Goal: Information Seeking & Learning: Learn about a topic

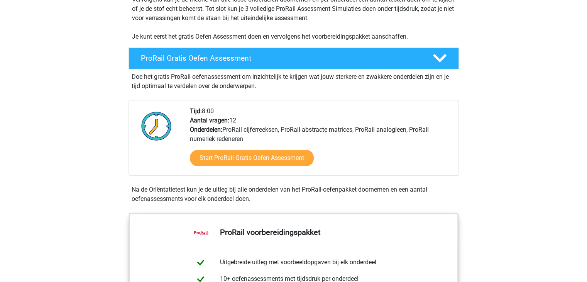
scroll to position [164, 0]
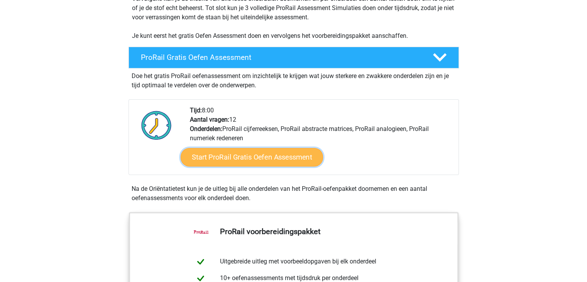
click at [233, 155] on link "Start ProRail Gratis Oefen Assessment" at bounding box center [251, 157] width 142 height 19
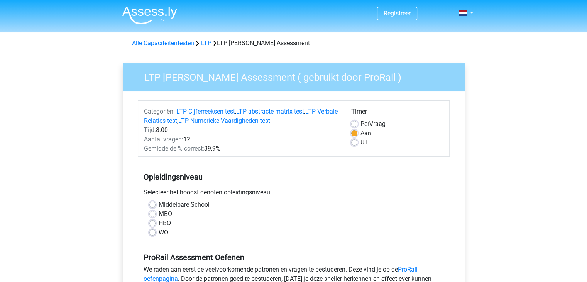
click at [159, 233] on label "WO" at bounding box center [164, 232] width 10 height 9
click at [155, 233] on input "WO" at bounding box center [152, 232] width 6 height 8
radio input "true"
click at [360, 125] on label "Per Vraag" at bounding box center [372, 123] width 25 height 9
click at [356, 125] on input "Per Vraag" at bounding box center [354, 123] width 6 height 8
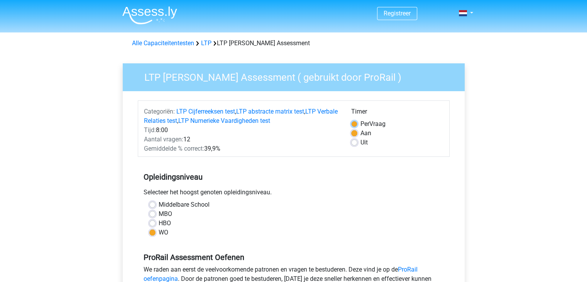
radio input "true"
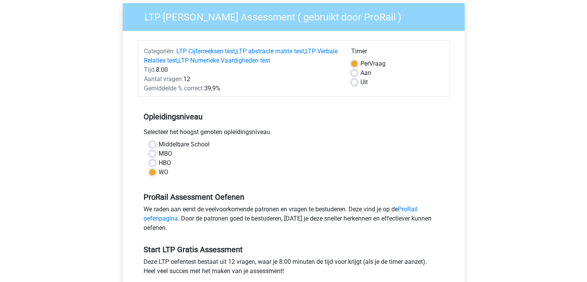
scroll to position [72, 0]
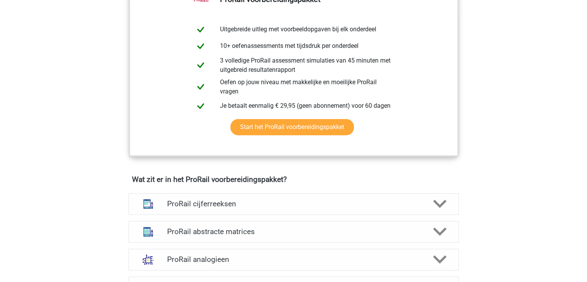
scroll to position [439, 0]
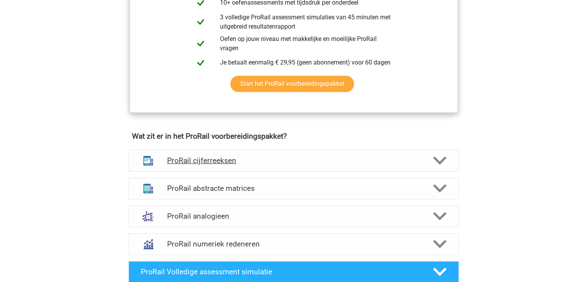
click at [184, 162] on h4 "ProRail cijferreeksen" at bounding box center [293, 160] width 253 height 9
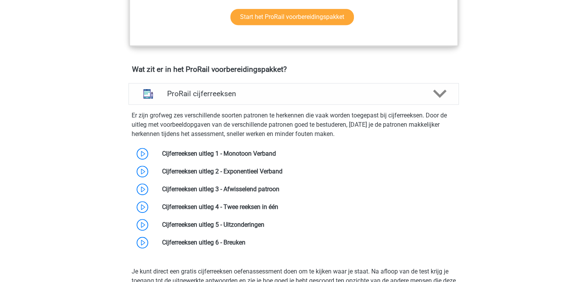
scroll to position [508, 0]
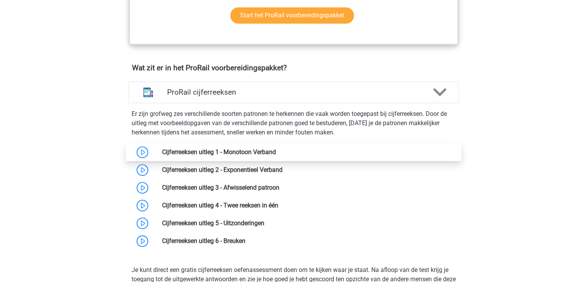
click at [276, 149] on link at bounding box center [276, 151] width 0 height 7
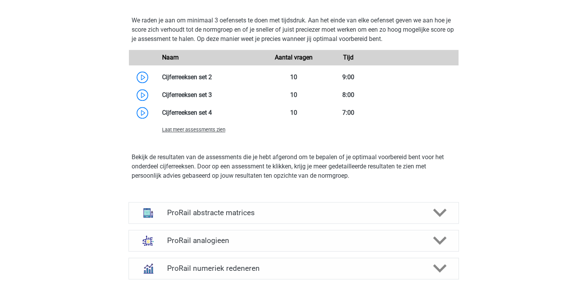
scroll to position [852, 0]
click at [197, 212] on h4 "ProRail abstracte matrices" at bounding box center [293, 211] width 253 height 9
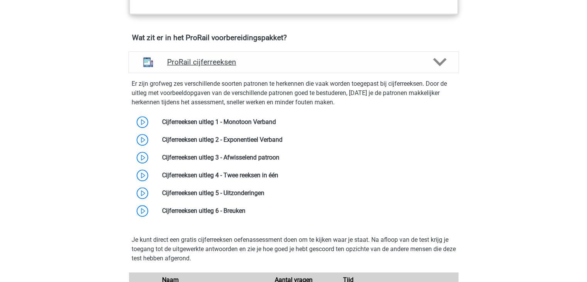
scroll to position [538, 0]
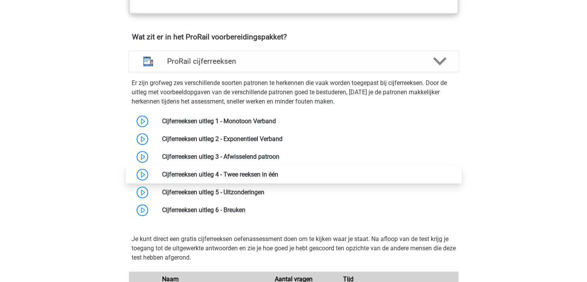
click at [278, 177] on link at bounding box center [278, 173] width 0 height 7
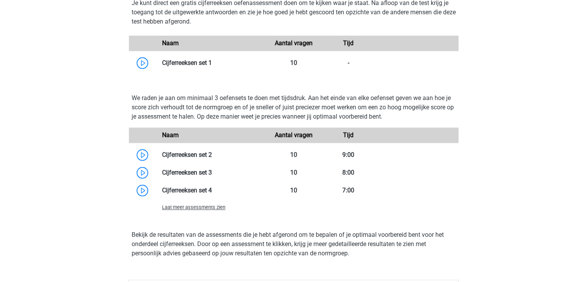
scroll to position [779, 0]
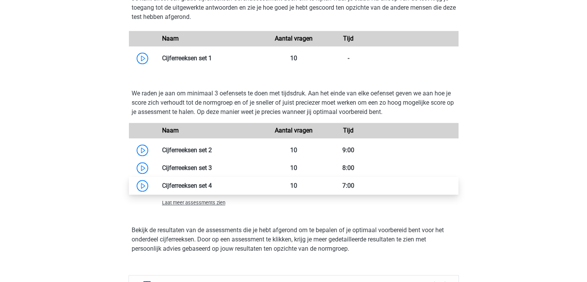
click at [212, 182] on link at bounding box center [212, 185] width 0 height 7
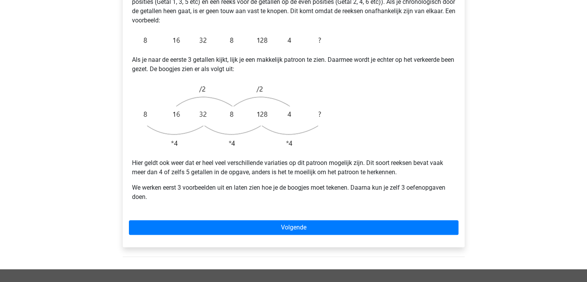
scroll to position [179, 0]
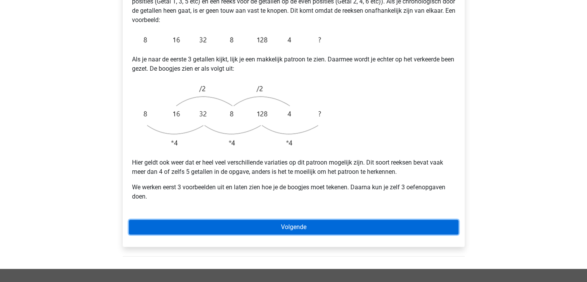
click at [236, 219] on link "Volgende" at bounding box center [293, 226] width 329 height 15
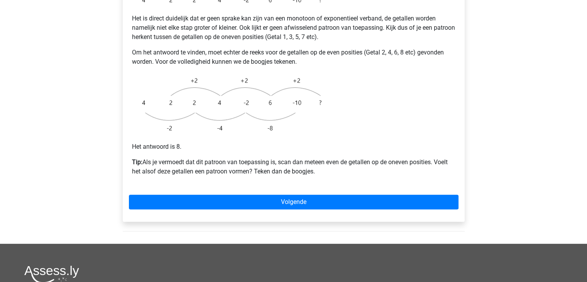
scroll to position [185, 0]
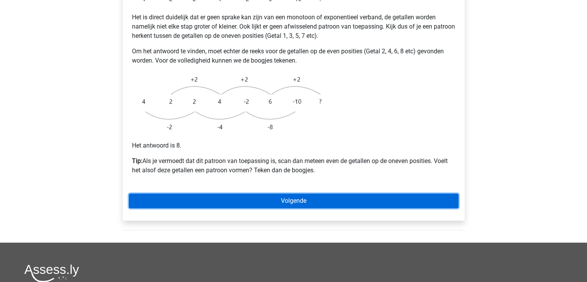
click at [244, 193] on link "Volgende" at bounding box center [293, 200] width 329 height 15
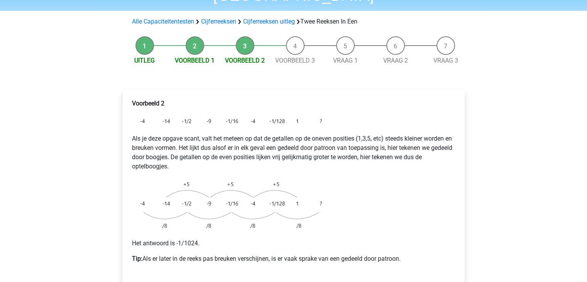
scroll to position [93, 0]
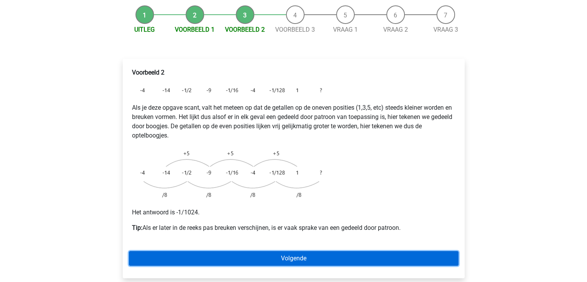
click at [294, 251] on link "Volgende" at bounding box center [293, 258] width 329 height 15
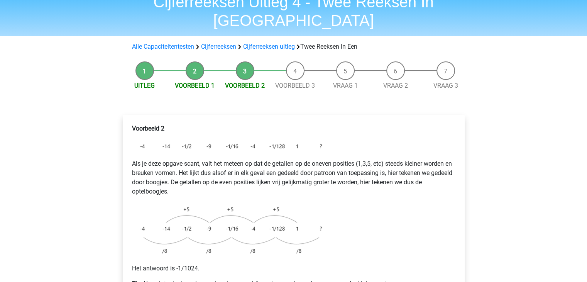
scroll to position [34, 0]
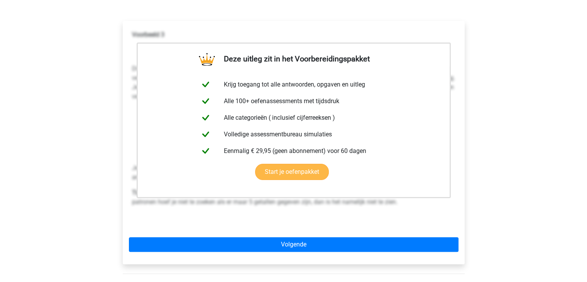
scroll to position [131, 0]
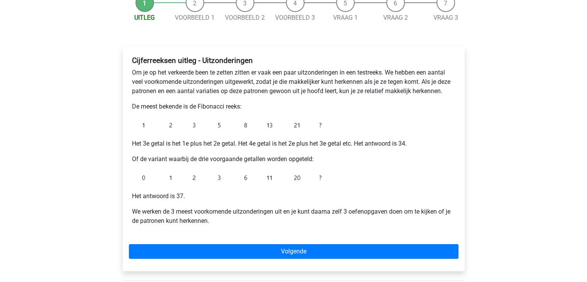
scroll to position [86, 0]
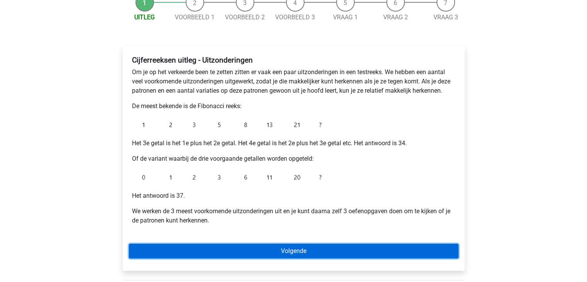
click at [314, 248] on link "Volgende" at bounding box center [293, 250] width 329 height 15
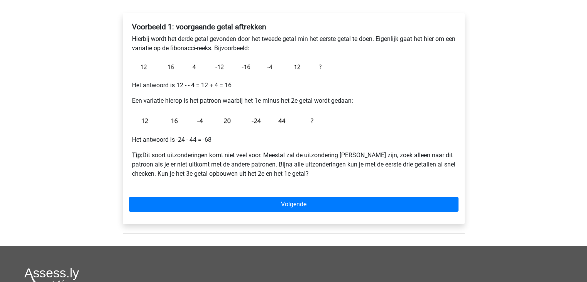
scroll to position [117, 0]
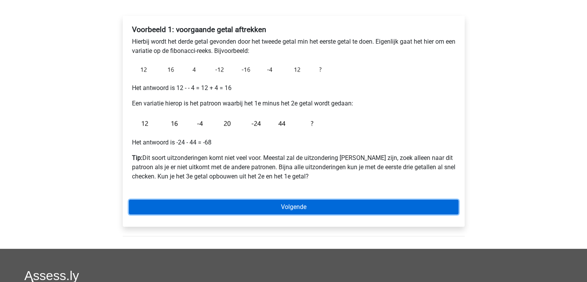
click at [295, 212] on link "Volgende" at bounding box center [293, 206] width 329 height 15
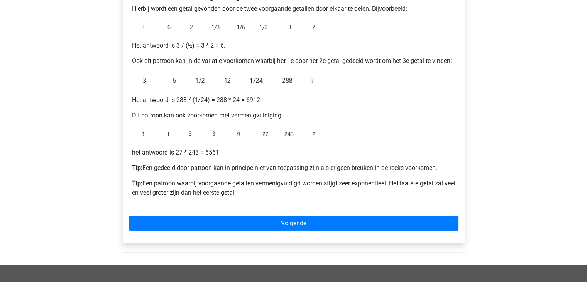
scroll to position [150, 0]
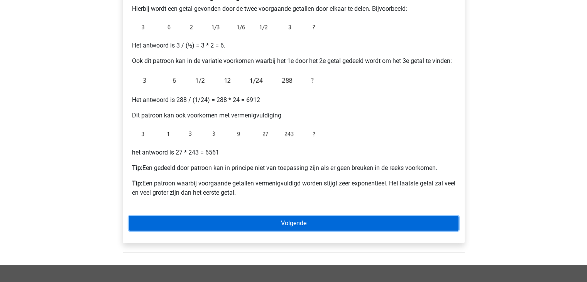
click at [338, 221] on link "Volgende" at bounding box center [293, 223] width 329 height 15
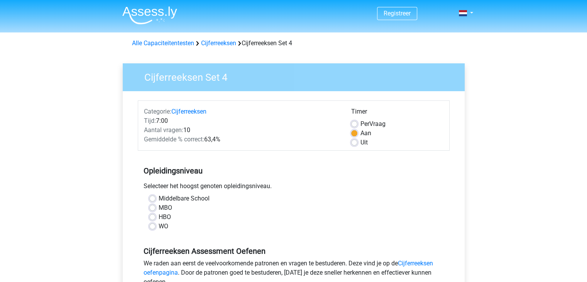
click at [360, 121] on label "Per Vraag" at bounding box center [372, 123] width 25 height 9
click at [352, 121] on input "Per Vraag" at bounding box center [354, 123] width 6 height 8
radio input "true"
click at [159, 227] on label "WO" at bounding box center [164, 225] width 10 height 9
click at [154, 227] on input "WO" at bounding box center [152, 225] width 6 height 8
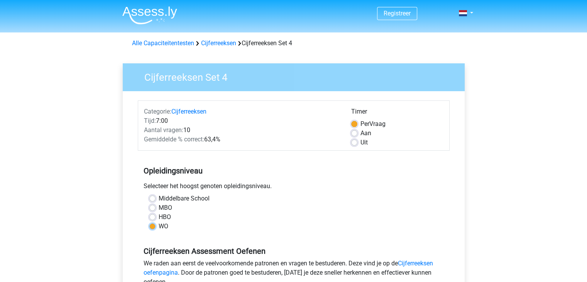
radio input "true"
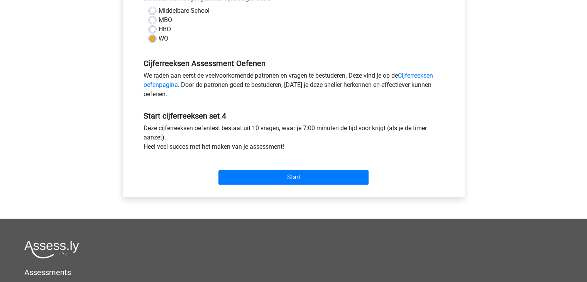
scroll to position [188, 0]
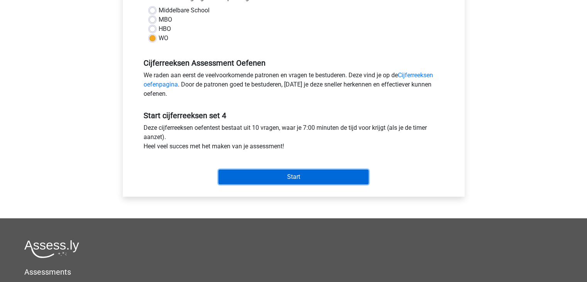
click at [272, 175] on input "Start" at bounding box center [293, 176] width 150 height 15
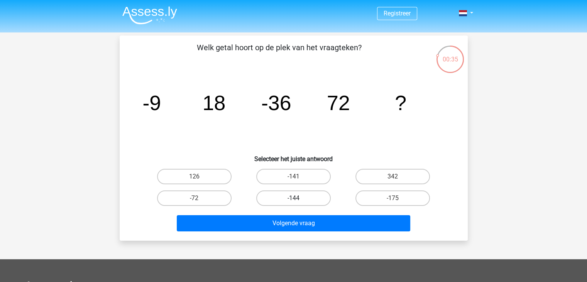
click at [283, 197] on label "-144" at bounding box center [293, 197] width 74 height 15
click at [293, 198] on input "-144" at bounding box center [295, 200] width 5 height 5
radio input "true"
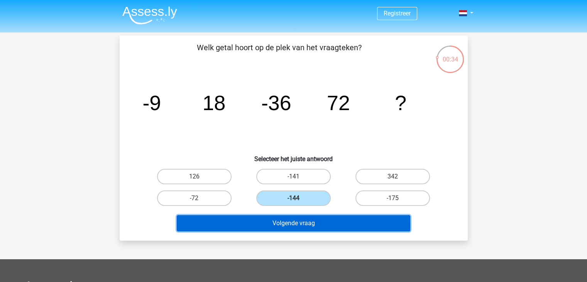
click at [270, 224] on button "Volgende vraag" at bounding box center [293, 223] width 233 height 16
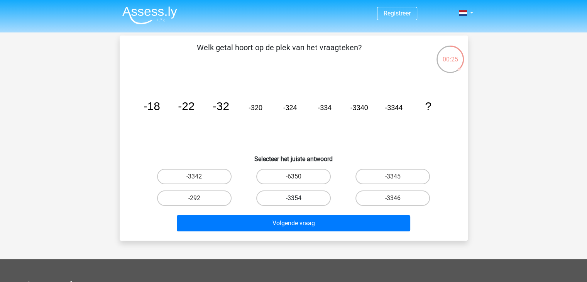
click at [310, 195] on label "-3354" at bounding box center [293, 197] width 74 height 15
click at [298, 198] on input "-3354" at bounding box center [295, 200] width 5 height 5
radio input "true"
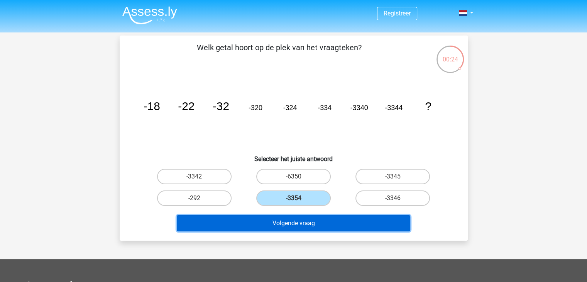
click at [309, 223] on button "Volgende vraag" at bounding box center [293, 223] width 233 height 16
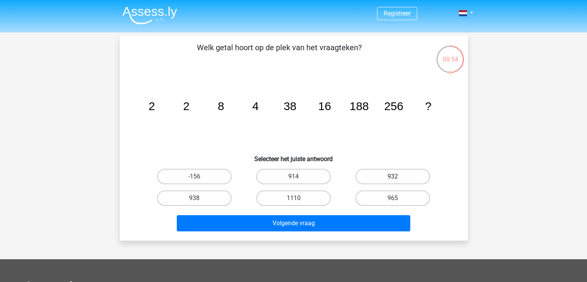
click at [377, 175] on label "932" at bounding box center [392, 176] width 74 height 15
click at [393, 176] on input "932" at bounding box center [395, 178] width 5 height 5
radio input "true"
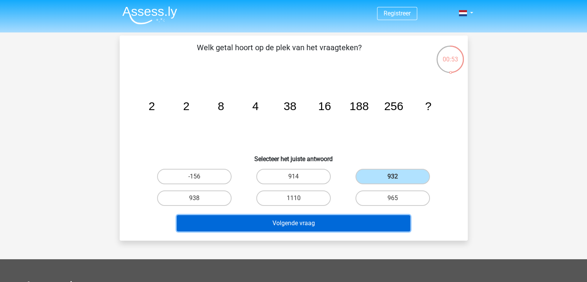
click at [344, 227] on button "Volgende vraag" at bounding box center [293, 223] width 233 height 16
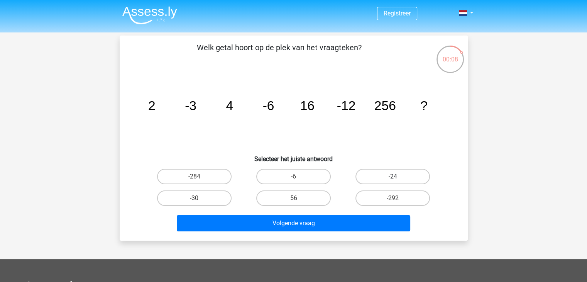
click at [384, 176] on label "-24" at bounding box center [392, 176] width 74 height 15
click at [393, 176] on input "-24" at bounding box center [395, 178] width 5 height 5
radio input "true"
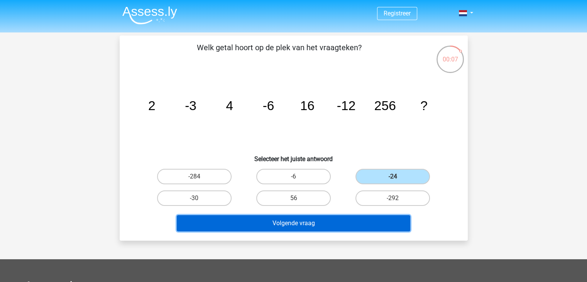
click at [348, 221] on button "Volgende vraag" at bounding box center [293, 223] width 233 height 16
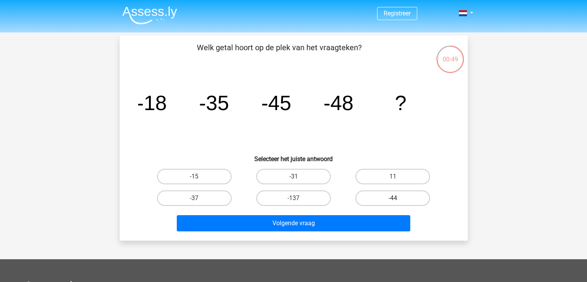
click at [392, 199] on label "-44" at bounding box center [392, 197] width 74 height 15
click at [393, 199] on input "-44" at bounding box center [395, 200] width 5 height 5
radio input "true"
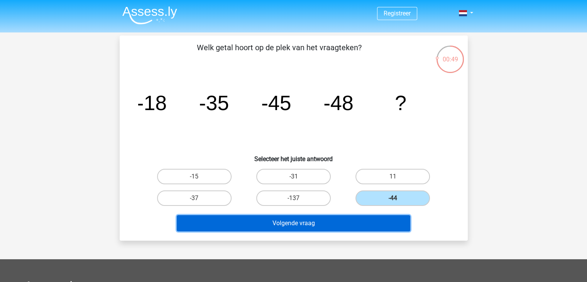
click at [374, 217] on button "Volgende vraag" at bounding box center [293, 223] width 233 height 16
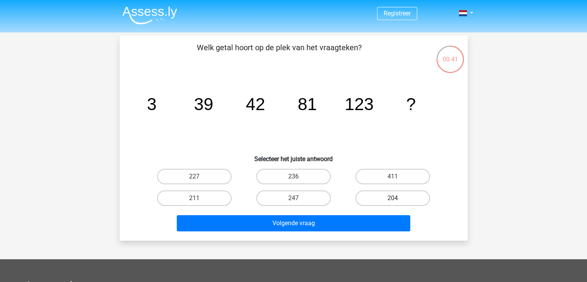
click at [385, 199] on label "204" at bounding box center [392, 197] width 74 height 15
click at [393, 199] on input "204" at bounding box center [395, 200] width 5 height 5
radio input "true"
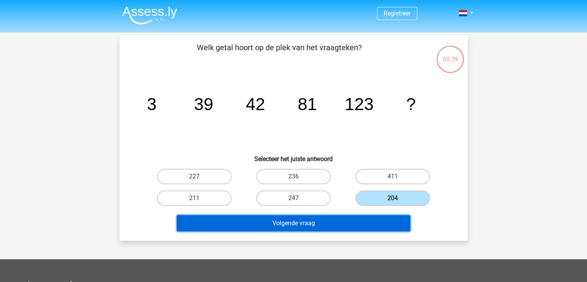
click at [345, 224] on button "Volgende vraag" at bounding box center [293, 223] width 233 height 16
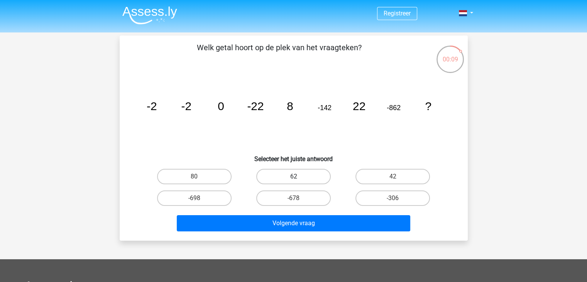
click at [300, 171] on label "62" at bounding box center [293, 176] width 74 height 15
click at [298, 176] on input "62" at bounding box center [295, 178] width 5 height 5
radio input "true"
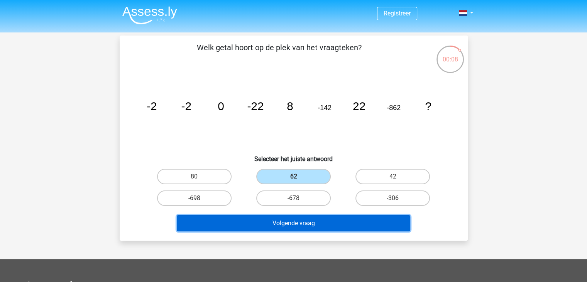
click at [286, 221] on button "Volgende vraag" at bounding box center [293, 223] width 233 height 16
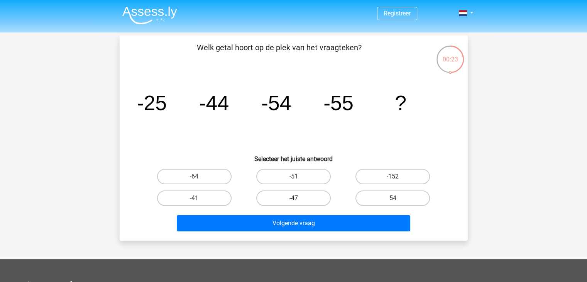
click at [288, 196] on label "-47" at bounding box center [293, 197] width 74 height 15
click at [293, 198] on input "-47" at bounding box center [295, 200] width 5 height 5
radio input "true"
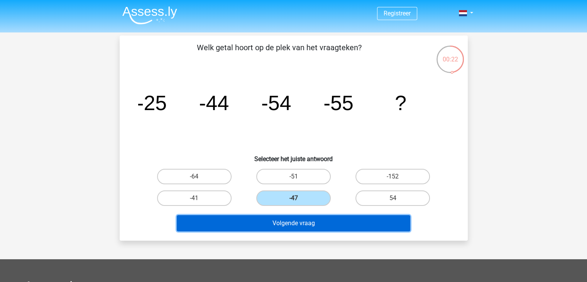
click at [289, 220] on button "Volgende vraag" at bounding box center [293, 223] width 233 height 16
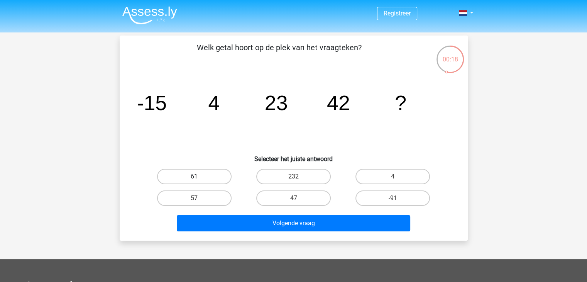
click at [222, 170] on label "61" at bounding box center [194, 176] width 74 height 15
click at [199, 176] on input "61" at bounding box center [196, 178] width 5 height 5
radio input "true"
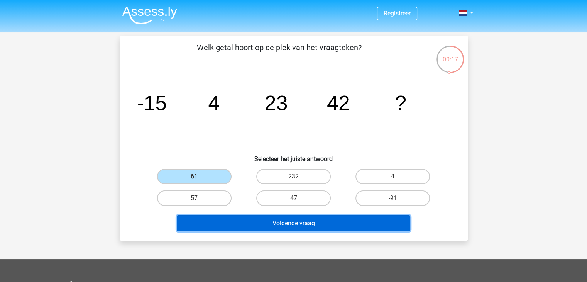
click at [297, 223] on button "Volgende vraag" at bounding box center [293, 223] width 233 height 16
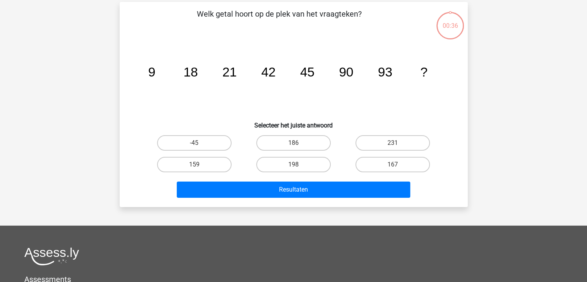
scroll to position [35, 0]
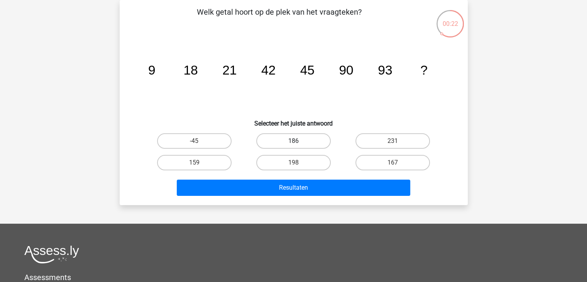
click at [295, 139] on label "186" at bounding box center [293, 140] width 74 height 15
click at [295, 141] on input "186" at bounding box center [295, 143] width 5 height 5
radio input "true"
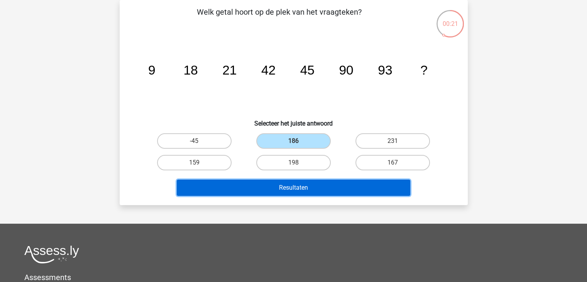
click at [316, 188] on button "Resultaten" at bounding box center [293, 187] width 233 height 16
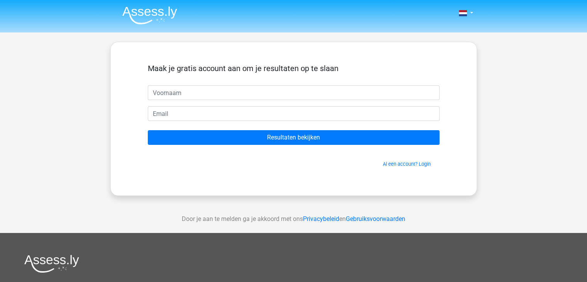
click at [307, 90] on input "text" at bounding box center [294, 92] width 292 height 15
type input "Oswaldo"
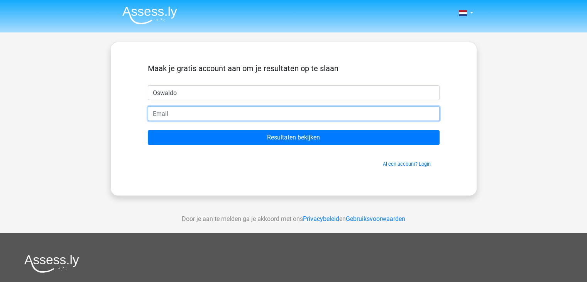
click at [219, 114] on input "email" at bounding box center [294, 113] width 292 height 15
type input "[EMAIL_ADDRESS][DOMAIN_NAME]"
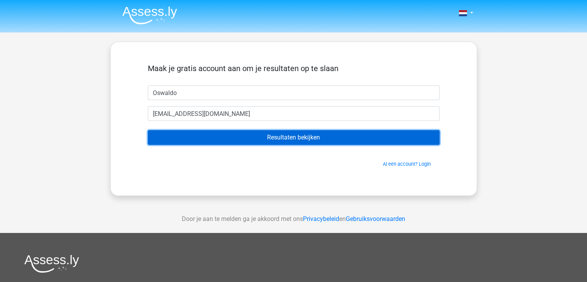
click at [231, 136] on input "Resultaten bekijken" at bounding box center [294, 137] width 292 height 15
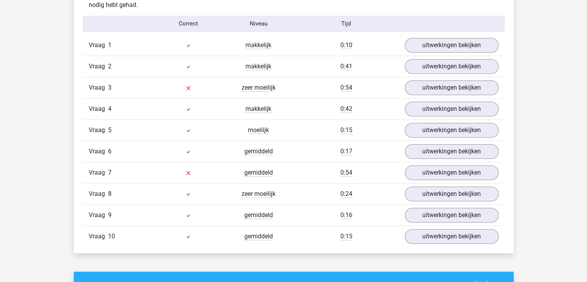
scroll to position [632, 0]
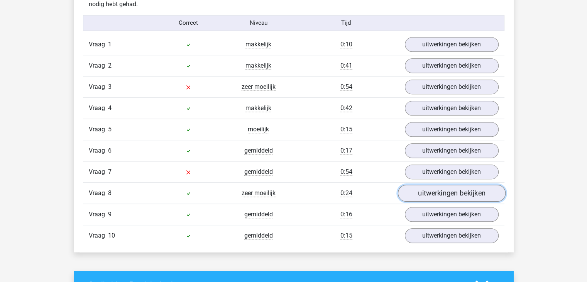
click at [427, 189] on link "uitwerkingen bekijken" at bounding box center [451, 192] width 108 height 17
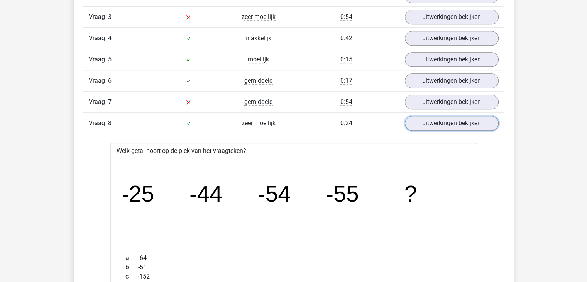
scroll to position [668, 0]
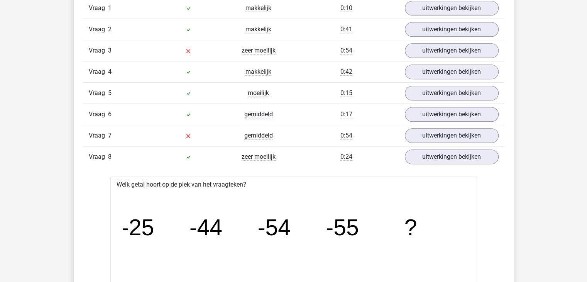
click at [421, 126] on div "Vraag 7 gemiddeld 0:54 uitwerkingen bekijken" at bounding box center [293, 135] width 421 height 21
click at [422, 134] on link "uitwerkingen bekijken" at bounding box center [451, 135] width 108 height 17
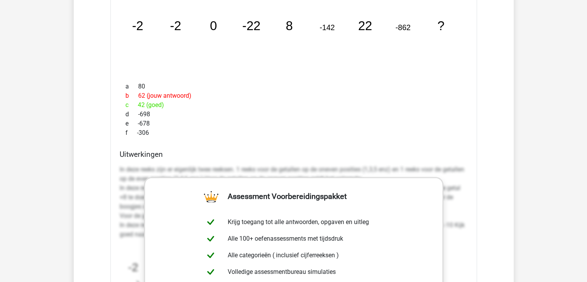
scroll to position [852, 0]
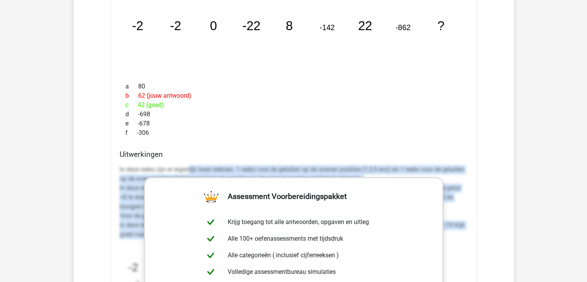
drag, startPoint x: 188, startPoint y: 169, endPoint x: 457, endPoint y: 229, distance: 275.9
click at [457, 229] on p "In deze reeks zijn er eigenlijk twee reeksen. 1 reeks voor de getallen op de on…" at bounding box center [294, 202] width 348 height 74
copy p "lijk twee reeksen. 1 reeks voor de getallen op de oneven posities (1,3,5 enz) e…"
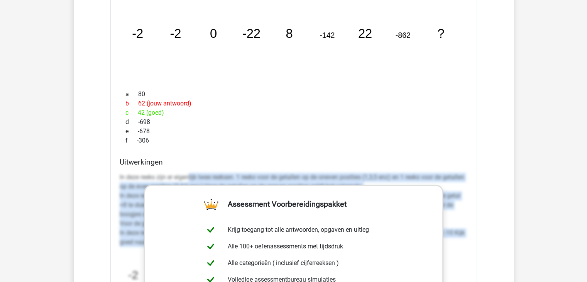
scroll to position [844, 0]
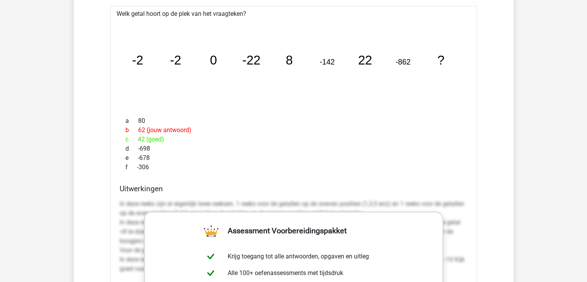
click at [401, 184] on h4 "Uitwerkingen" at bounding box center [294, 188] width 348 height 9
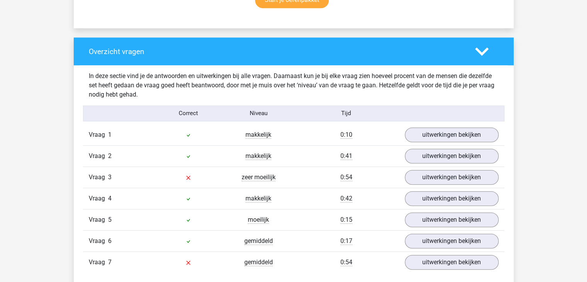
scroll to position [532, 0]
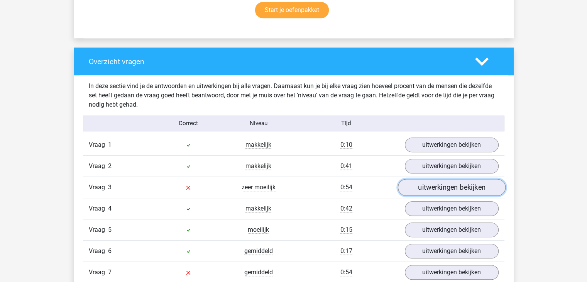
click at [440, 181] on link "uitwerkingen bekijken" at bounding box center [451, 187] width 108 height 17
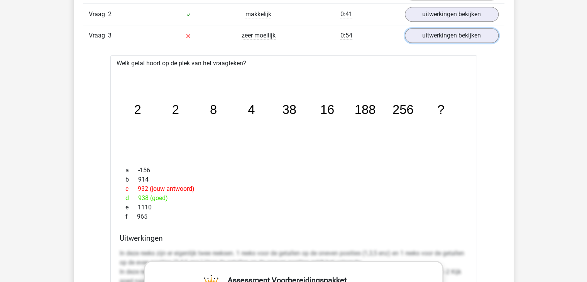
scroll to position [688, 0]
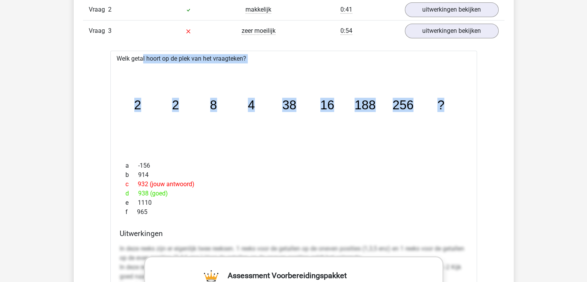
drag, startPoint x: 117, startPoint y: 56, endPoint x: 451, endPoint y: 101, distance: 336.6
click at [451, 101] on div "Welk getal hoort op de plek van het vraagteken? image/svg+xml 2 2 8 4 38 16 188…" at bounding box center [293, 279] width 366 height 457
copy div "Welk getal hoort op de plek van het vraagteken? image/svg+xml 2 2 8 4 38 16 188…"
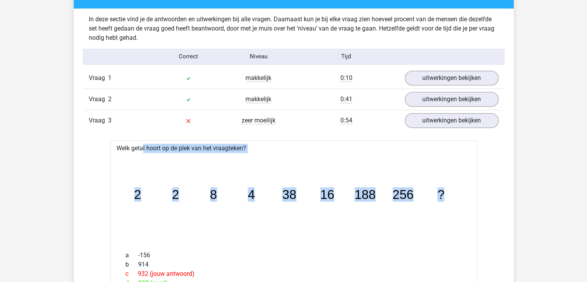
scroll to position [578, 0]
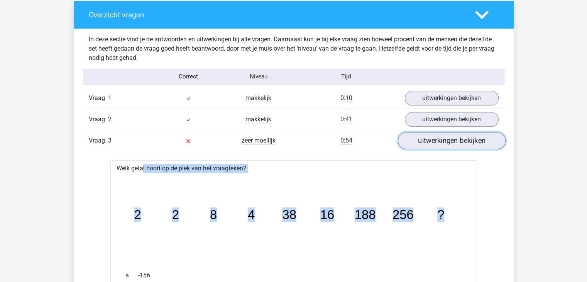
click at [439, 142] on link "uitwerkingen bekijken" at bounding box center [451, 140] width 108 height 17
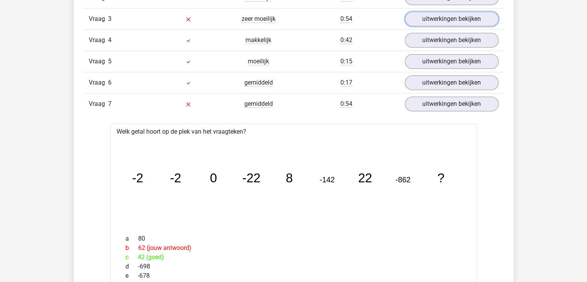
scroll to position [697, 0]
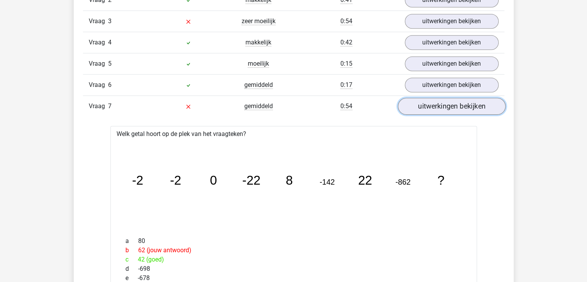
click at [437, 102] on link "uitwerkingen bekijken" at bounding box center [451, 106] width 108 height 17
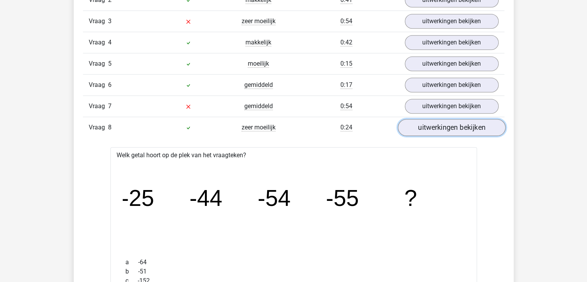
click at [414, 130] on link "uitwerkingen bekijken" at bounding box center [451, 127] width 108 height 17
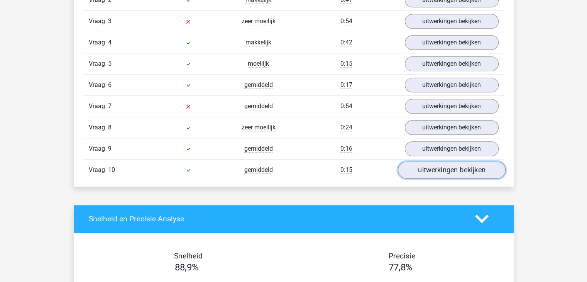
click at [427, 170] on link "uitwerkingen bekijken" at bounding box center [451, 169] width 108 height 17
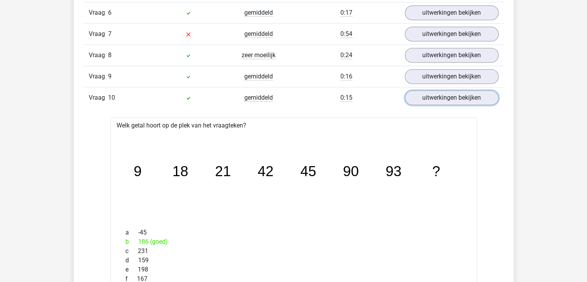
scroll to position [717, 0]
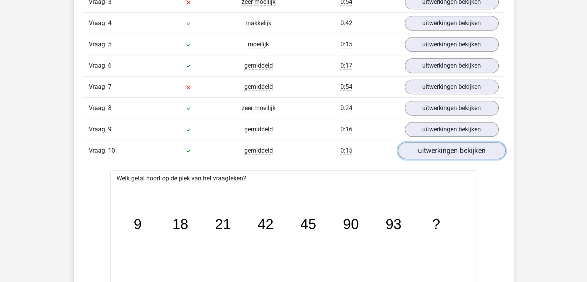
click at [432, 152] on link "uitwerkingen bekijken" at bounding box center [451, 150] width 108 height 17
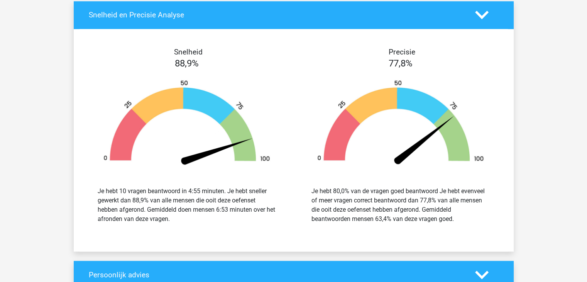
scroll to position [901, 0]
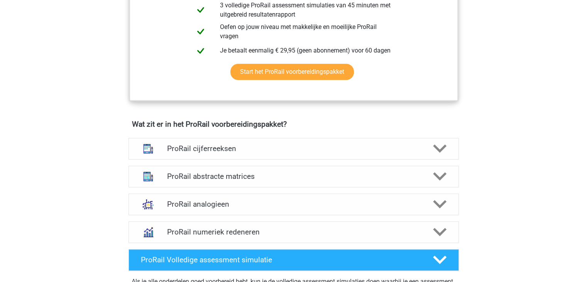
scroll to position [453, 0]
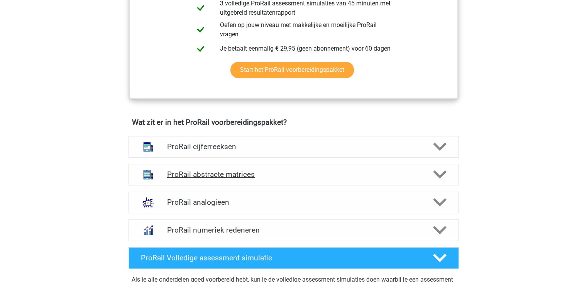
click at [233, 171] on h4 "ProRail abstracte matrices" at bounding box center [293, 174] width 253 height 9
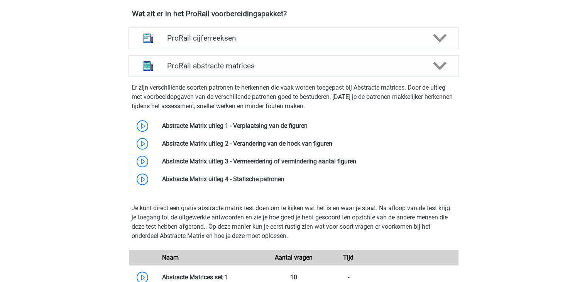
scroll to position [562, 0]
click at [307, 122] on link at bounding box center [307, 125] width 0 height 7
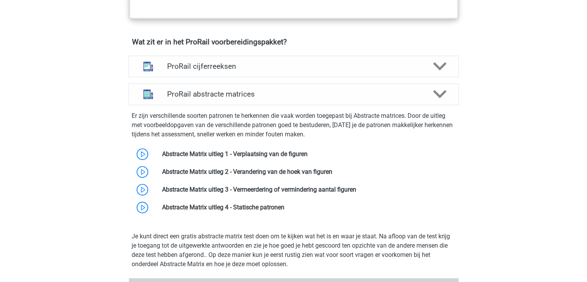
scroll to position [532, 0]
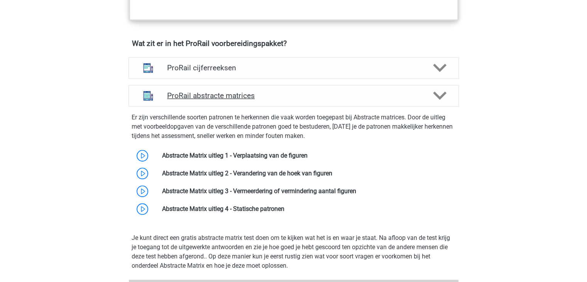
click at [221, 102] on div "ProRail abstracte matrices" at bounding box center [293, 96] width 330 height 22
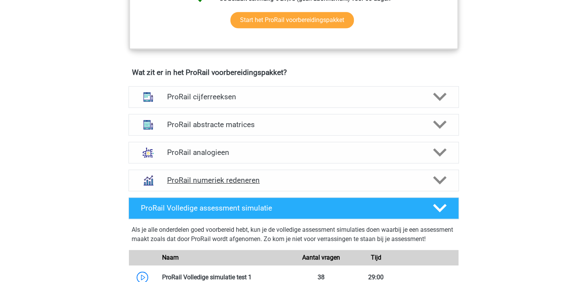
scroll to position [504, 0]
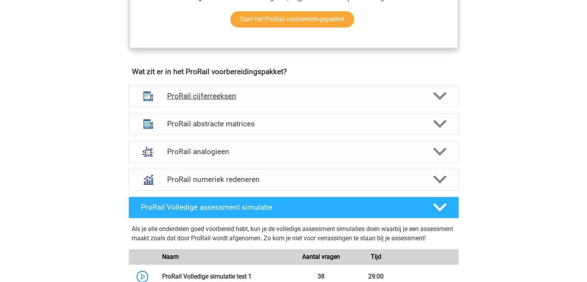
click at [265, 89] on div "ProRail cijferreeksen" at bounding box center [293, 96] width 330 height 22
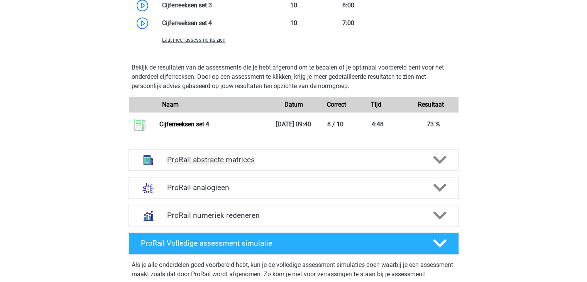
scroll to position [941, 0]
click at [282, 165] on div "ProRail abstracte matrices" at bounding box center [293, 160] width 330 height 22
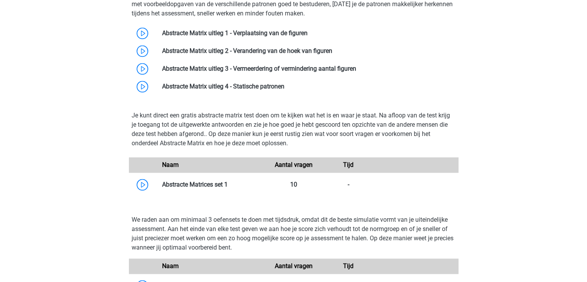
scroll to position [1128, 0]
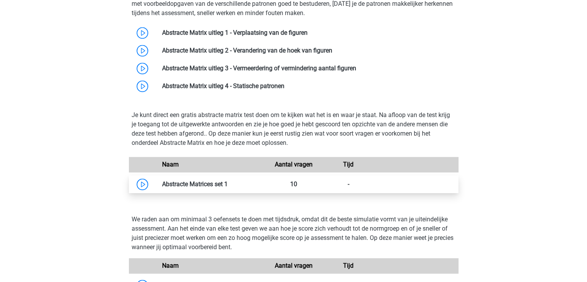
click at [228, 185] on link at bounding box center [228, 183] width 0 height 7
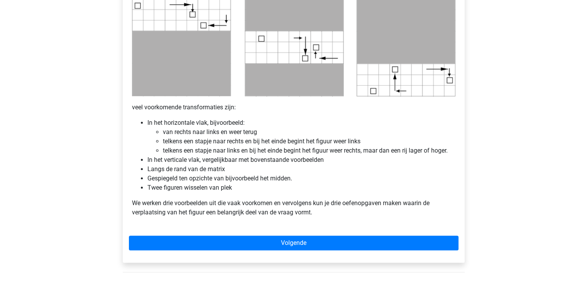
scroll to position [414, 0]
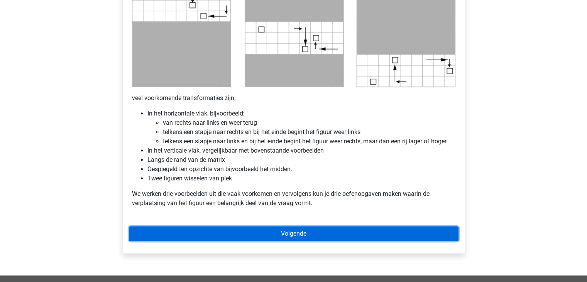
click at [295, 238] on link "Volgende" at bounding box center [293, 233] width 329 height 15
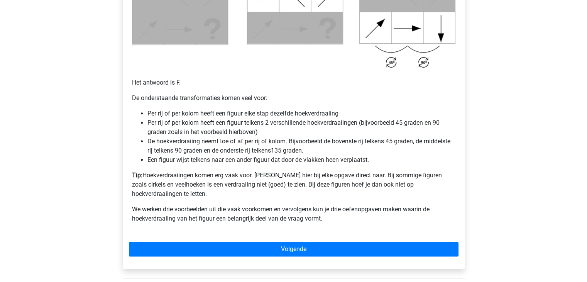
scroll to position [469, 0]
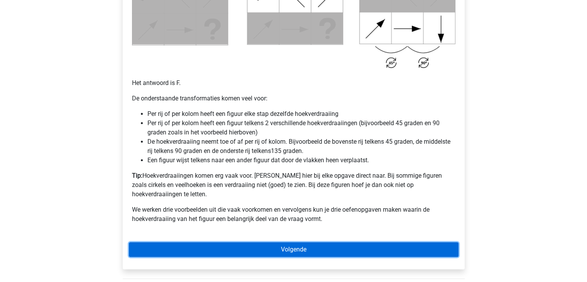
click at [403, 242] on link "Volgende" at bounding box center [293, 249] width 329 height 15
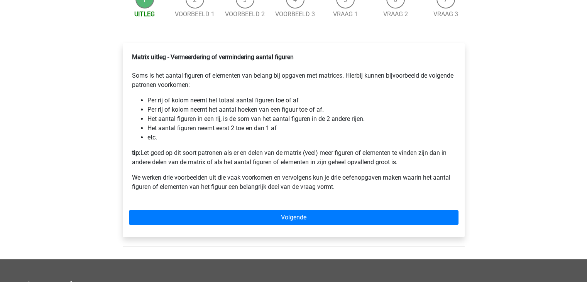
scroll to position [108, 0]
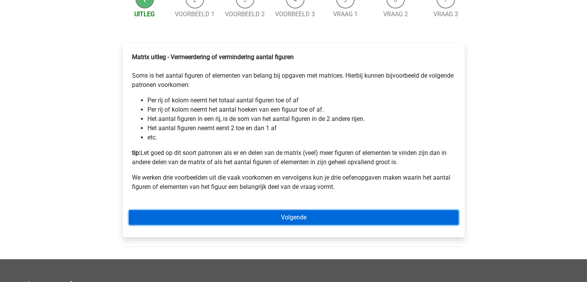
click at [231, 224] on link "Volgende" at bounding box center [293, 217] width 329 height 15
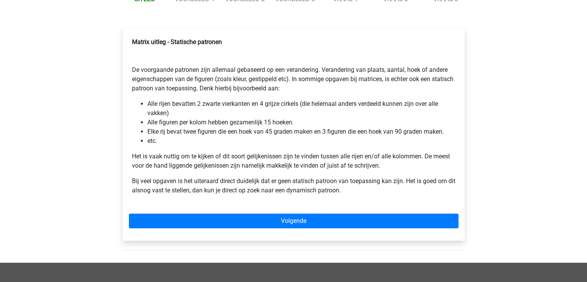
scroll to position [127, 0]
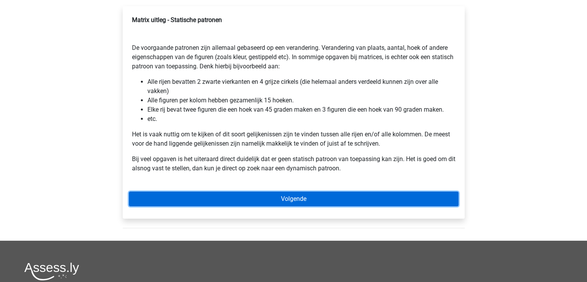
click at [251, 201] on link "Volgende" at bounding box center [293, 198] width 329 height 15
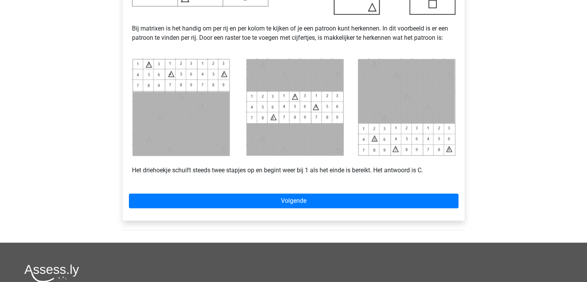
scroll to position [316, 0]
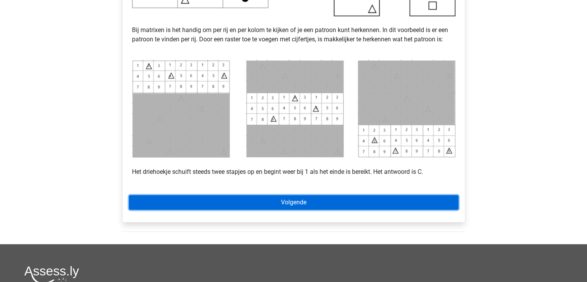
click at [255, 199] on link "Volgende" at bounding box center [293, 202] width 329 height 15
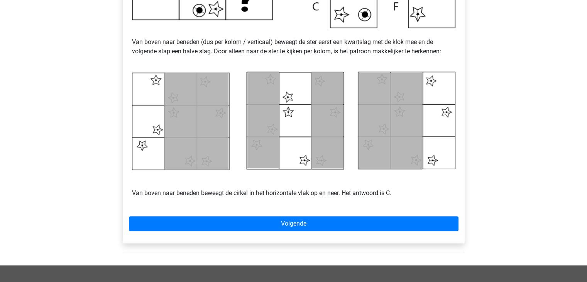
scroll to position [313, 0]
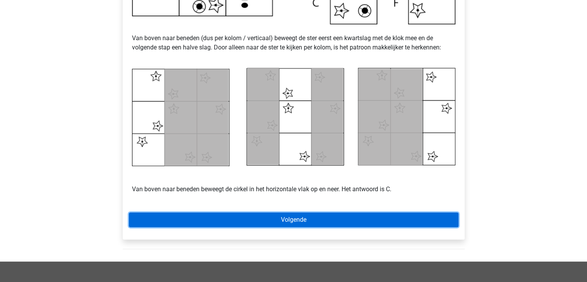
click at [284, 218] on link "Volgende" at bounding box center [293, 219] width 329 height 15
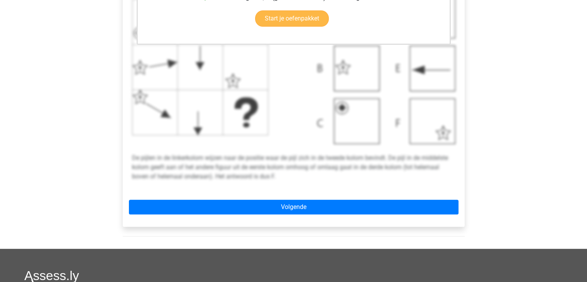
scroll to position [289, 0]
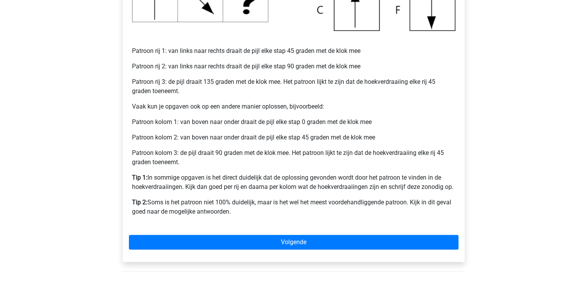
scroll to position [294, 0]
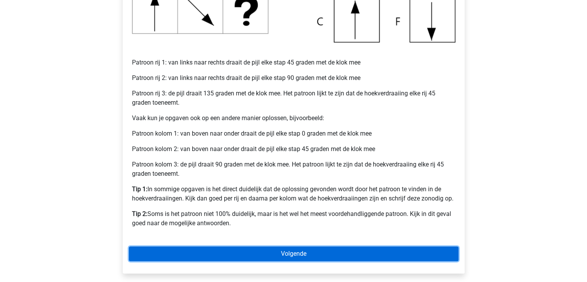
click at [405, 249] on link "Volgende" at bounding box center [293, 253] width 329 height 15
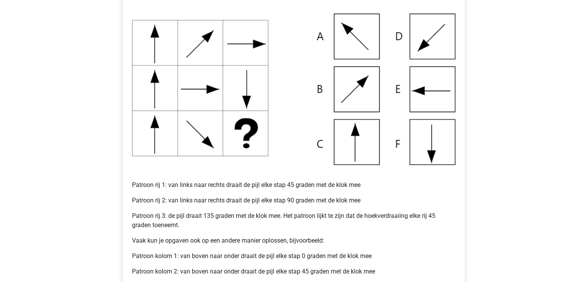
scroll to position [327, 0]
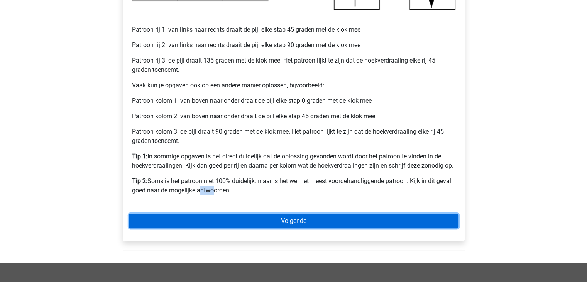
click at [176, 223] on link "Volgende" at bounding box center [293, 220] width 329 height 15
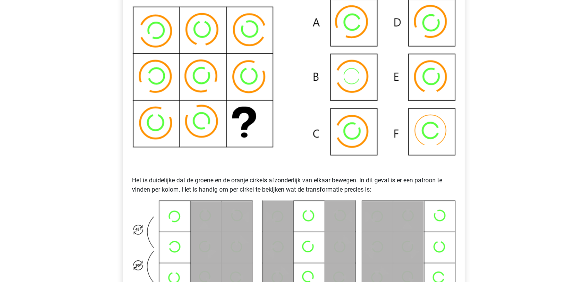
scroll to position [184, 0]
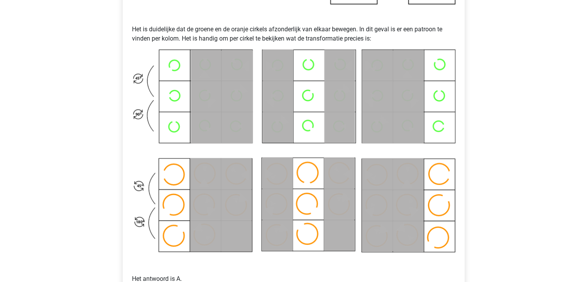
scroll to position [430, 0]
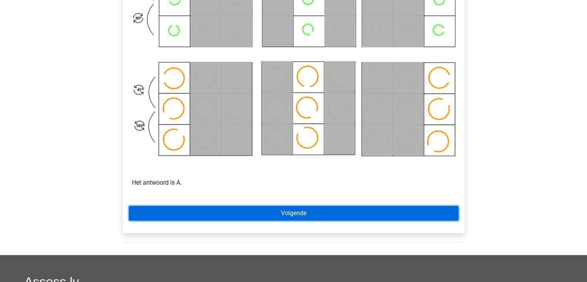
click at [162, 210] on link "Volgende" at bounding box center [293, 213] width 329 height 15
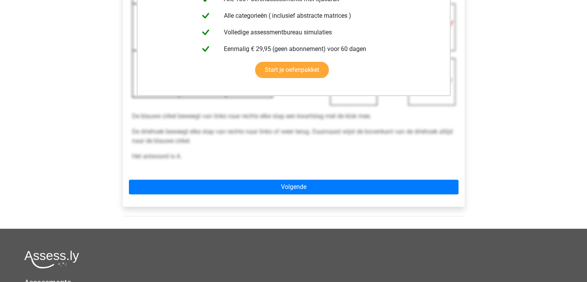
scroll to position [382, 0]
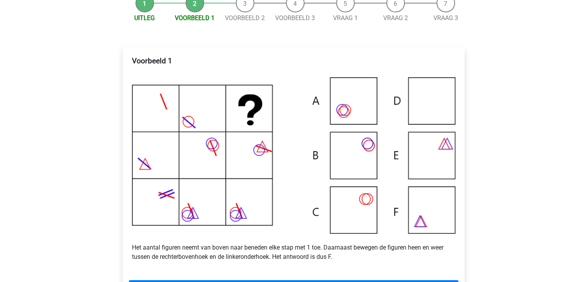
scroll to position [149, 0]
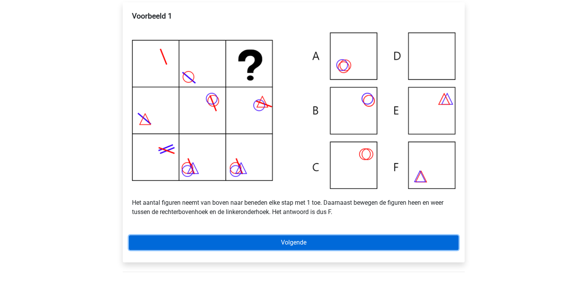
click at [163, 246] on link "Volgende" at bounding box center [293, 242] width 329 height 15
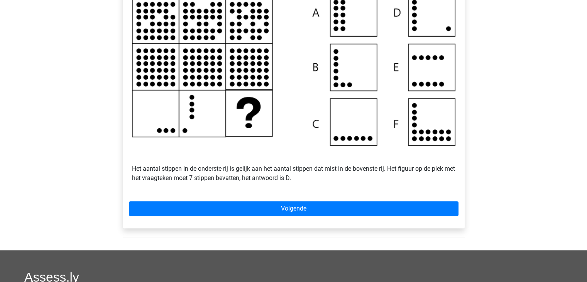
scroll to position [187, 0]
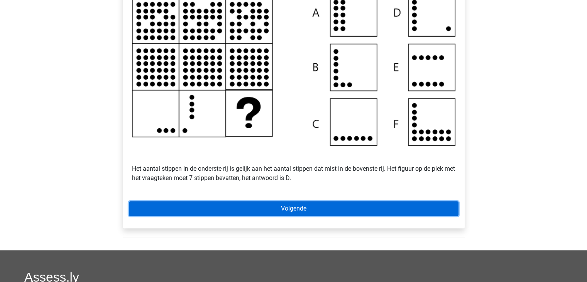
click at [238, 211] on link "Volgende" at bounding box center [293, 208] width 329 height 15
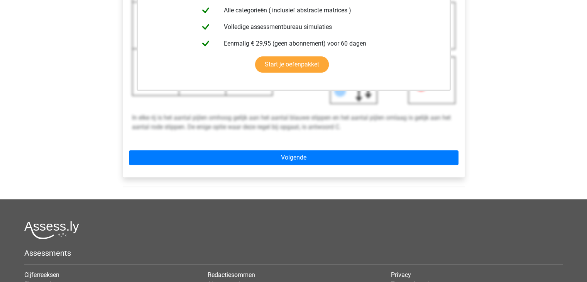
scroll to position [238, 0]
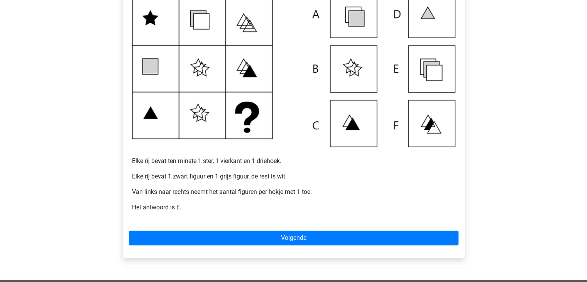
scroll to position [172, 0]
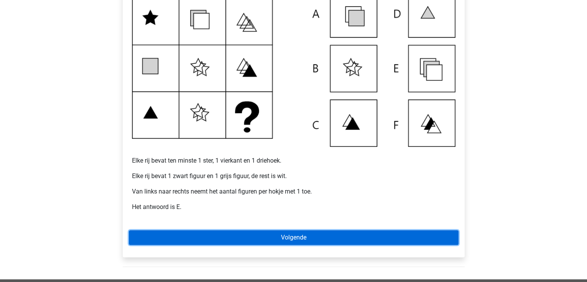
click at [162, 231] on link "Volgende" at bounding box center [293, 237] width 329 height 15
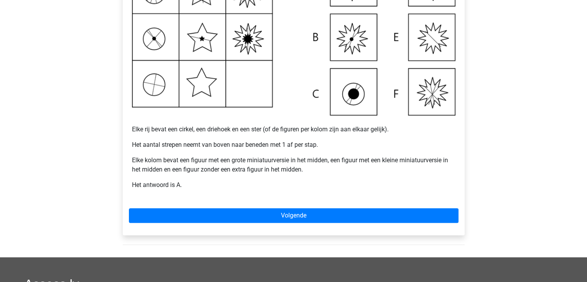
scroll to position [238, 0]
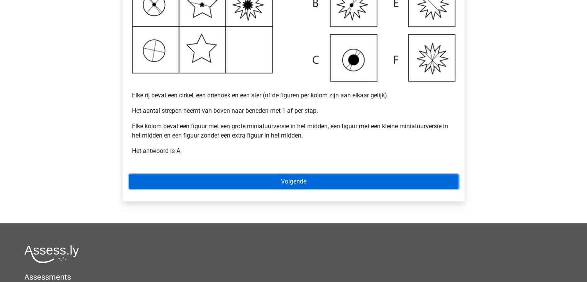
click at [151, 182] on link "Volgende" at bounding box center [293, 181] width 329 height 15
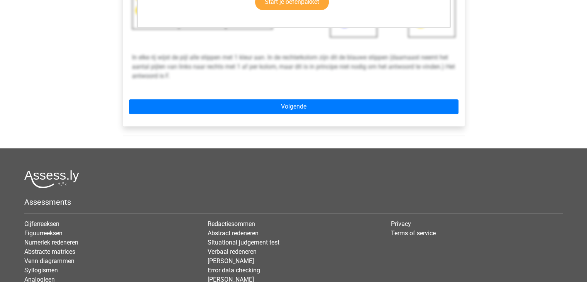
scroll to position [282, 0]
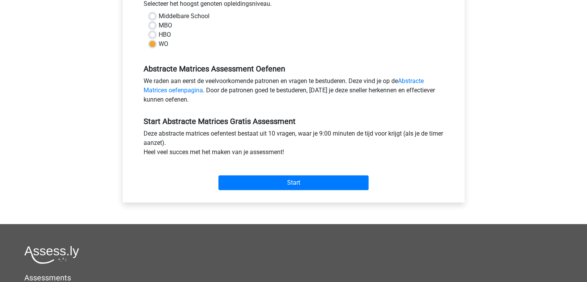
scroll to position [184, 0]
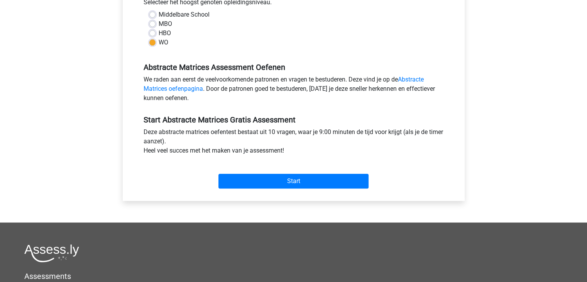
click at [333, 170] on div "Start" at bounding box center [294, 174] width 312 height 27
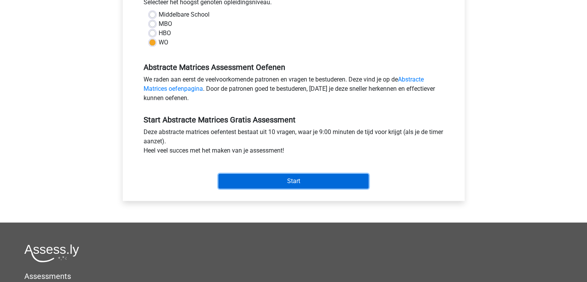
click at [333, 180] on input "Start" at bounding box center [293, 181] width 150 height 15
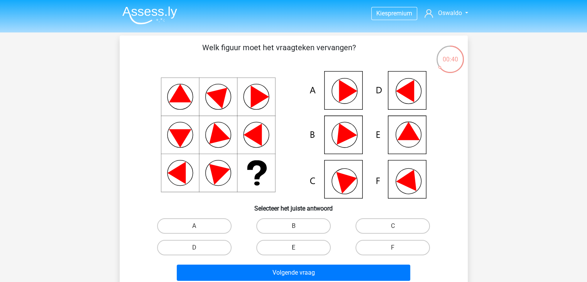
click at [287, 243] on label "E" at bounding box center [293, 247] width 74 height 15
click at [293, 247] on input "E" at bounding box center [295, 249] width 5 height 5
radio input "true"
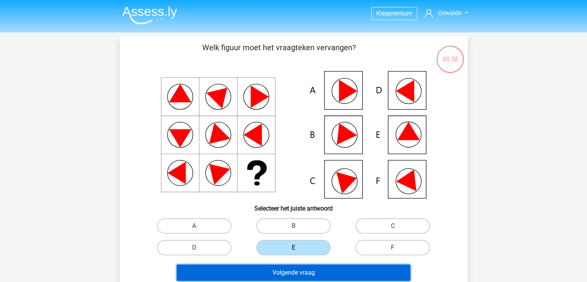
click at [290, 265] on button "Volgende vraag" at bounding box center [293, 272] width 233 height 16
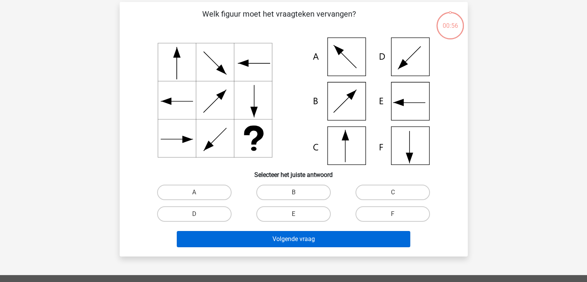
scroll to position [35, 0]
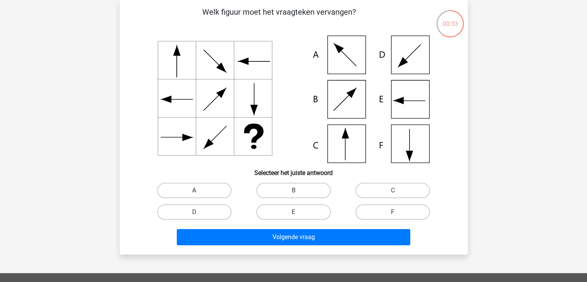
click at [166, 192] on label "A" at bounding box center [194, 189] width 74 height 15
click at [194, 192] on input "A" at bounding box center [196, 192] width 5 height 5
radio input "true"
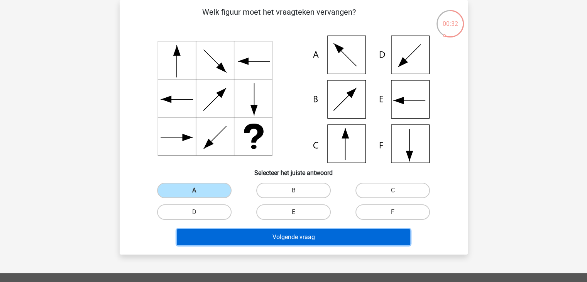
click at [258, 237] on button "Volgende vraag" at bounding box center [293, 237] width 233 height 16
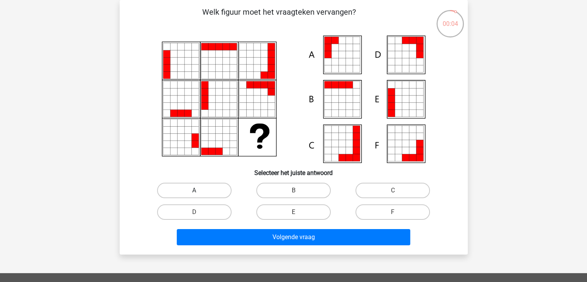
click at [181, 194] on label "A" at bounding box center [194, 189] width 74 height 15
click at [194, 194] on input "A" at bounding box center [196, 192] width 5 height 5
radio input "true"
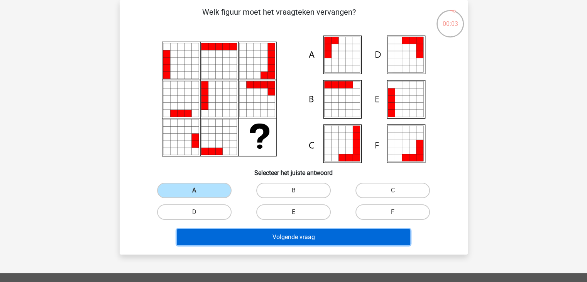
click at [215, 236] on button "Volgende vraag" at bounding box center [293, 237] width 233 height 16
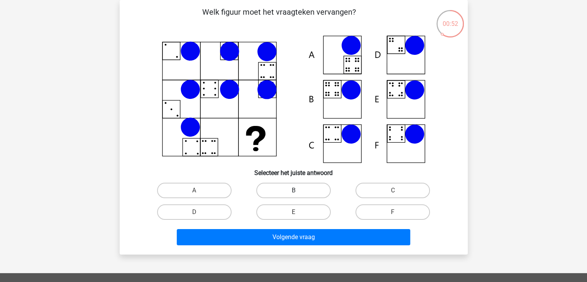
click at [279, 193] on label "B" at bounding box center [293, 189] width 74 height 15
click at [293, 193] on input "B" at bounding box center [295, 192] width 5 height 5
radio input "true"
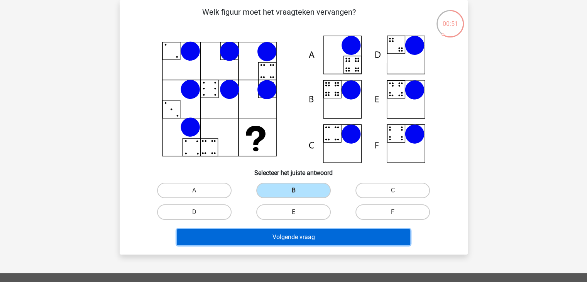
click at [309, 231] on button "Volgende vraag" at bounding box center [293, 237] width 233 height 16
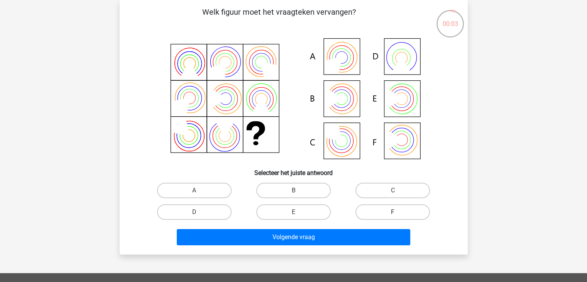
click at [372, 207] on label "F" at bounding box center [392, 211] width 74 height 15
click at [393, 212] on input "F" at bounding box center [395, 214] width 5 height 5
radio input "true"
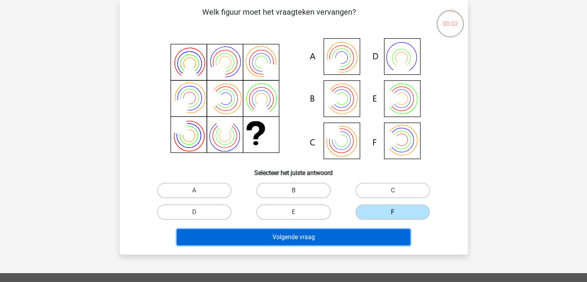
click at [368, 229] on button "Volgende vraag" at bounding box center [293, 237] width 233 height 16
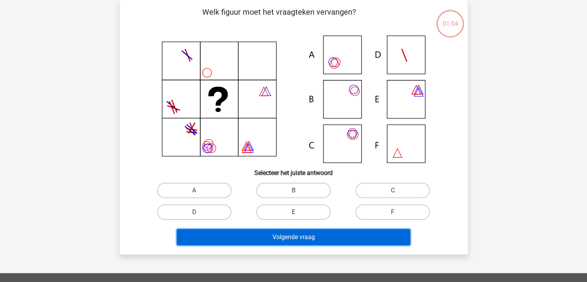
click at [369, 233] on button "Volgende vraag" at bounding box center [293, 237] width 233 height 16
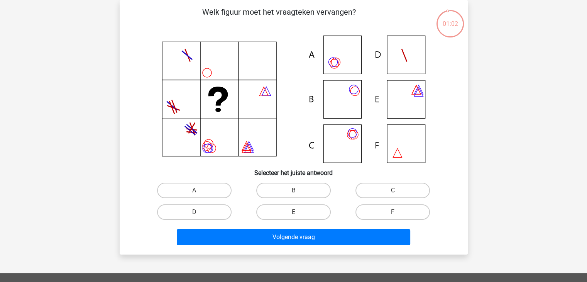
click at [161, 167] on h6 "Selecteer het juiste antwoord" at bounding box center [293, 170] width 323 height 14
click at [389, 187] on label "C" at bounding box center [392, 189] width 74 height 15
click at [393, 190] on input "C" at bounding box center [395, 192] width 5 height 5
radio input "true"
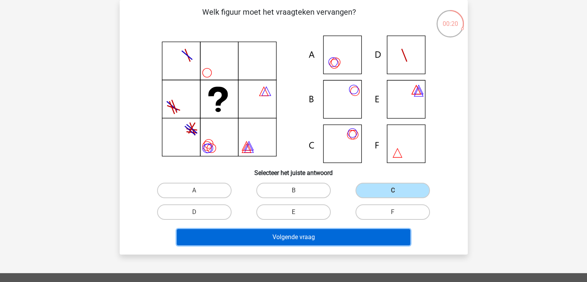
click at [352, 240] on button "Volgende vraag" at bounding box center [293, 237] width 233 height 16
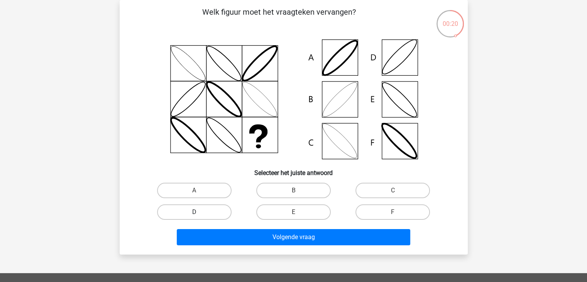
click at [184, 217] on label "D" at bounding box center [194, 211] width 74 height 15
click at [194, 217] on input "D" at bounding box center [196, 214] width 5 height 5
radio input "true"
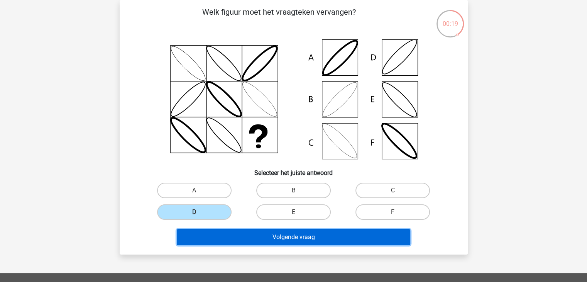
click at [205, 238] on button "Volgende vraag" at bounding box center [293, 237] width 233 height 16
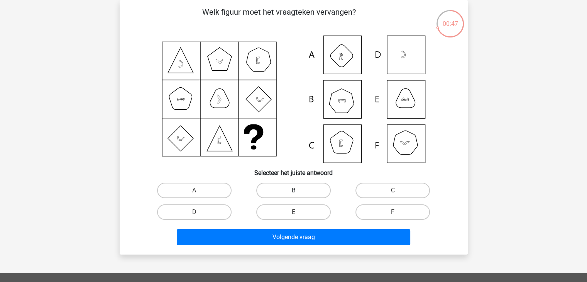
click at [283, 189] on label "B" at bounding box center [293, 189] width 74 height 15
click at [293, 190] on input "B" at bounding box center [295, 192] width 5 height 5
radio input "true"
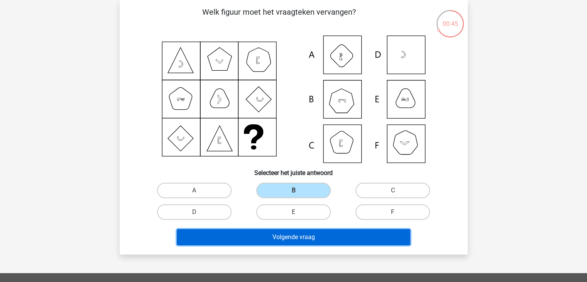
click at [276, 234] on button "Volgende vraag" at bounding box center [293, 237] width 233 height 16
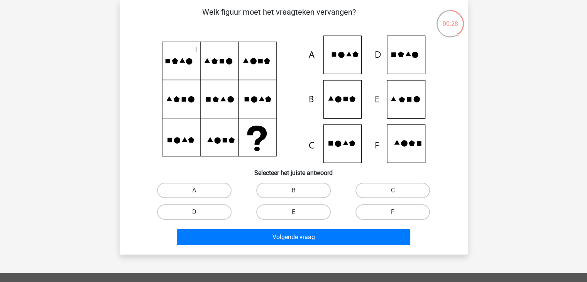
click at [216, 213] on label "D" at bounding box center [194, 211] width 74 height 15
click at [199, 213] on input "D" at bounding box center [196, 214] width 5 height 5
radio input "true"
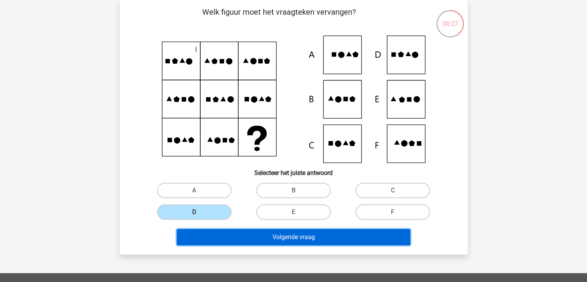
click at [221, 235] on button "Volgende vraag" at bounding box center [293, 237] width 233 height 16
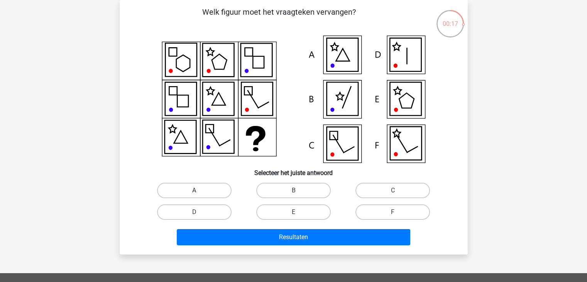
click at [192, 184] on label "A" at bounding box center [194, 189] width 74 height 15
click at [194, 190] on input "A" at bounding box center [196, 192] width 5 height 5
radio input "true"
click at [278, 190] on label "B" at bounding box center [293, 189] width 74 height 15
click at [293, 190] on input "B" at bounding box center [295, 192] width 5 height 5
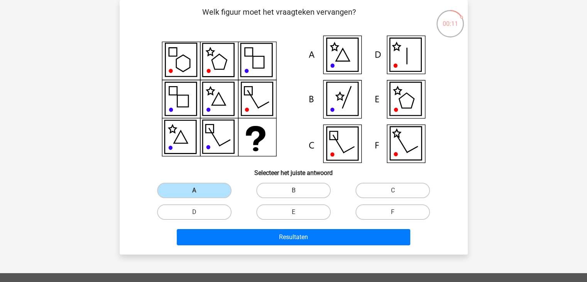
radio input "true"
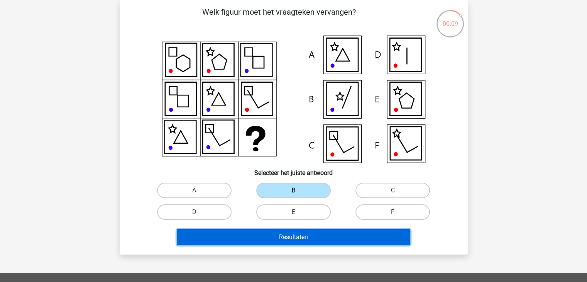
click at [282, 236] on button "Resultaten" at bounding box center [293, 237] width 233 height 16
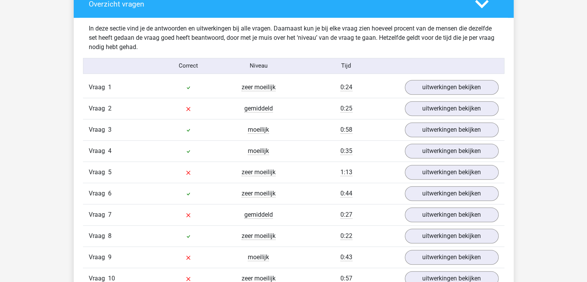
scroll to position [589, 0]
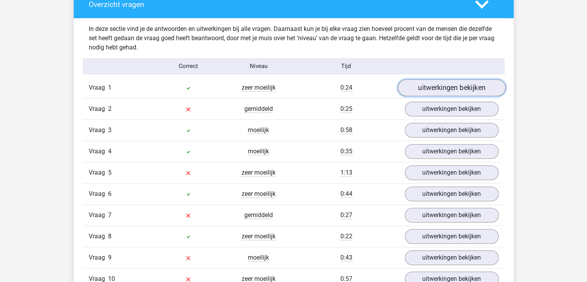
click at [429, 82] on link "uitwerkingen bekijken" at bounding box center [451, 87] width 108 height 17
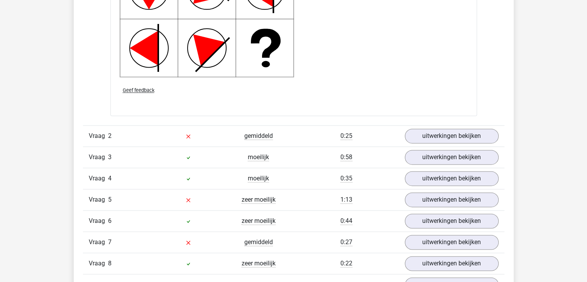
scroll to position [1073, 0]
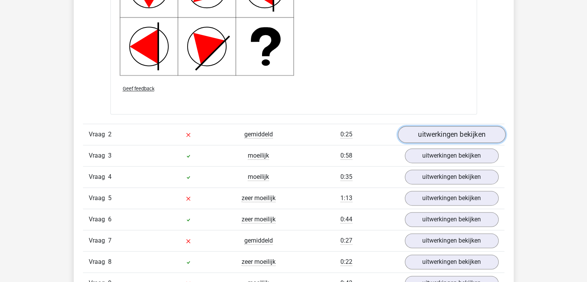
click at [417, 137] on link "uitwerkingen bekijken" at bounding box center [451, 134] width 108 height 17
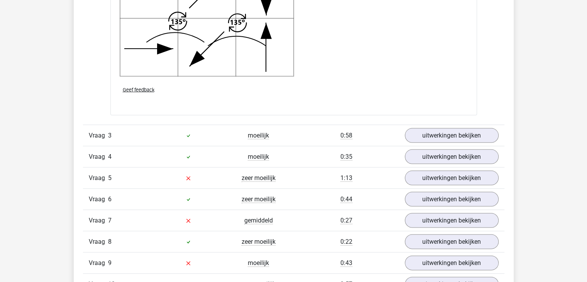
scroll to position [1595, 0]
click at [414, 133] on link "uitwerkingen bekijken" at bounding box center [451, 135] width 108 height 17
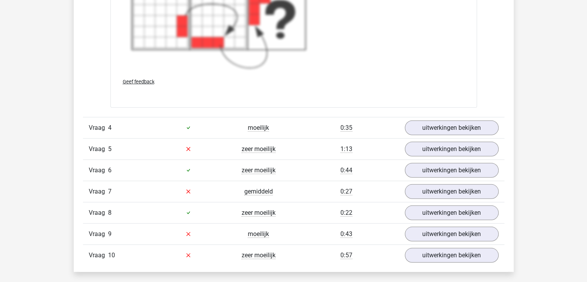
scroll to position [2191, 0]
click at [422, 122] on link "uitwerkingen bekijken" at bounding box center [451, 127] width 108 height 17
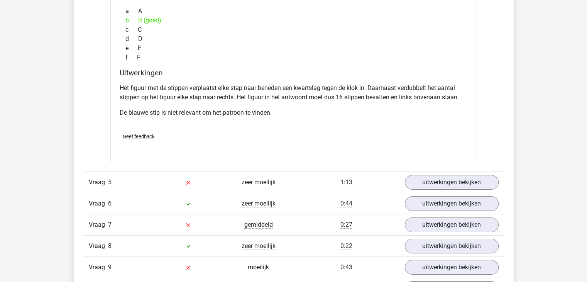
scroll to position [2483, 0]
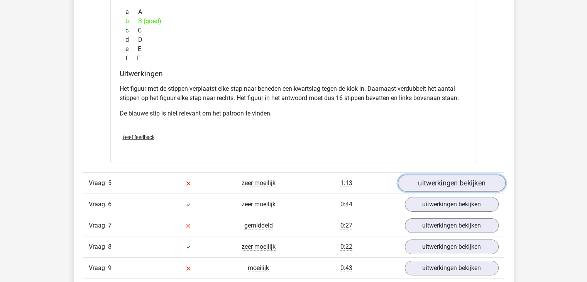
click at [440, 177] on link "uitwerkingen bekijken" at bounding box center [451, 182] width 108 height 17
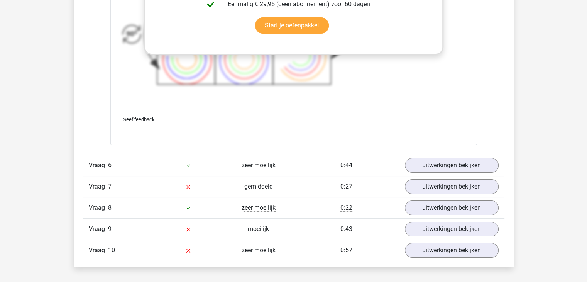
scroll to position [3056, 0]
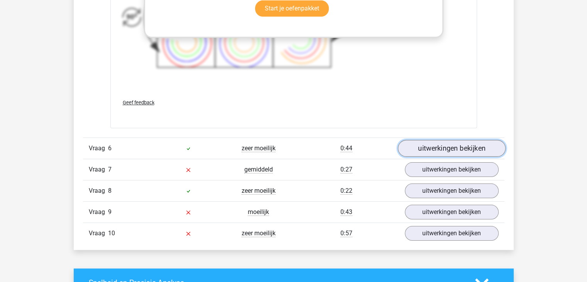
click at [414, 140] on link "uitwerkingen bekijken" at bounding box center [451, 148] width 108 height 17
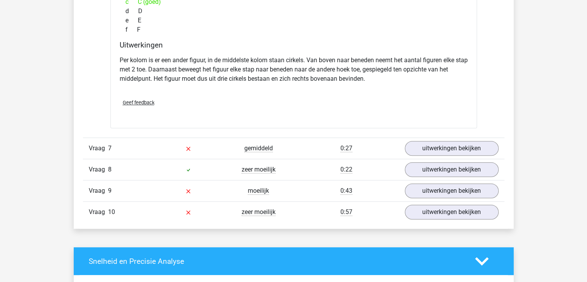
scroll to position [3397, 0]
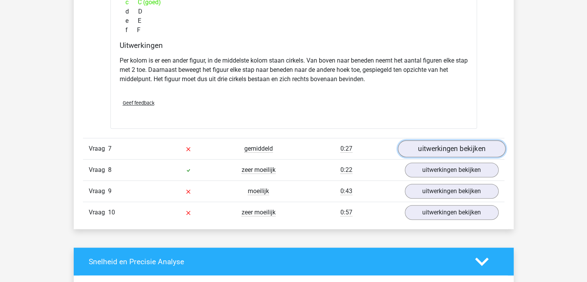
click at [420, 141] on link "uitwerkingen bekijken" at bounding box center [451, 148] width 108 height 17
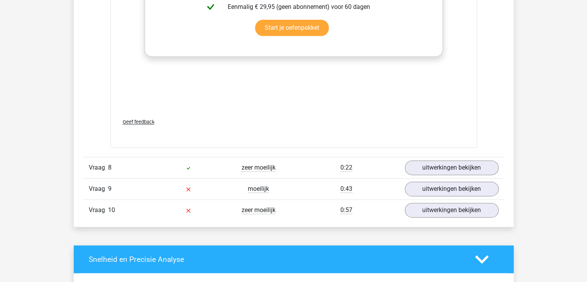
scroll to position [3917, 0]
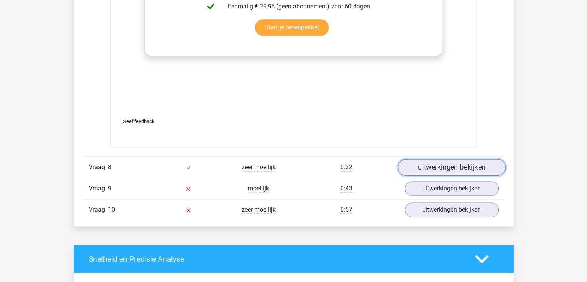
click at [446, 167] on link "uitwerkingen bekijken" at bounding box center [451, 167] width 108 height 17
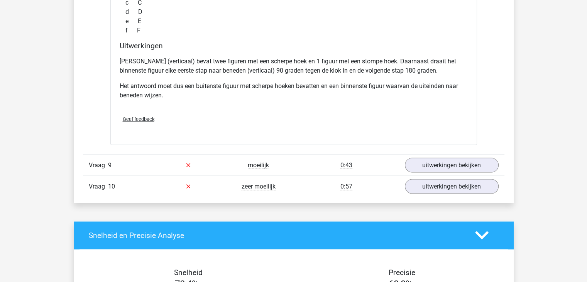
scroll to position [4277, 0]
click at [438, 162] on link "uitwerkingen bekijken" at bounding box center [451, 164] width 108 height 17
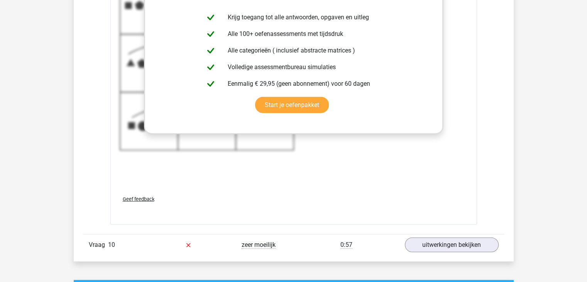
scroll to position [4783, 0]
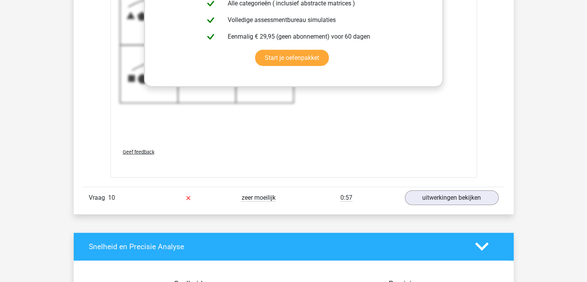
click at [332, 193] on div "0:57" at bounding box center [346, 197] width 105 height 9
click at [453, 190] on link "uitwerkingen bekijken" at bounding box center [451, 197] width 108 height 17
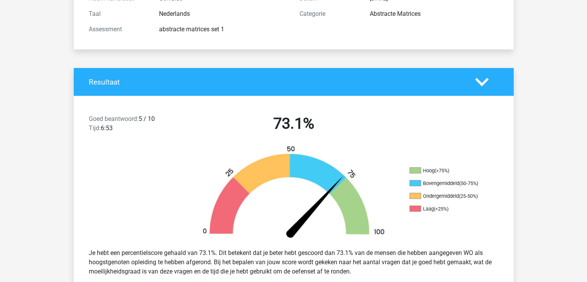
scroll to position [0, 0]
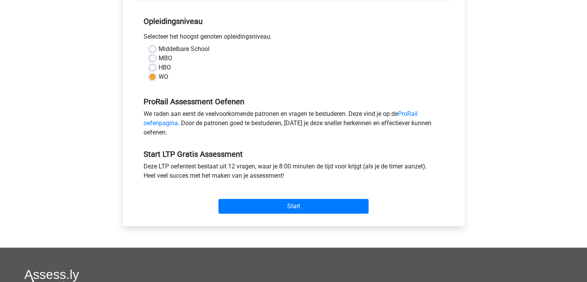
scroll to position [159, 0]
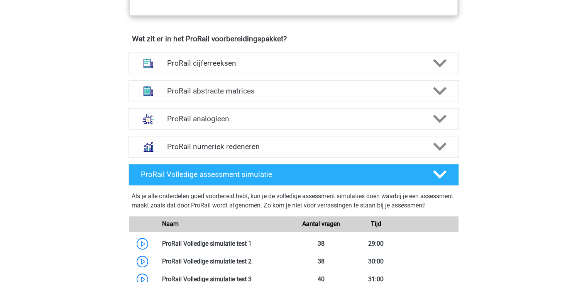
scroll to position [535, 0]
